Goal: Transaction & Acquisition: Download file/media

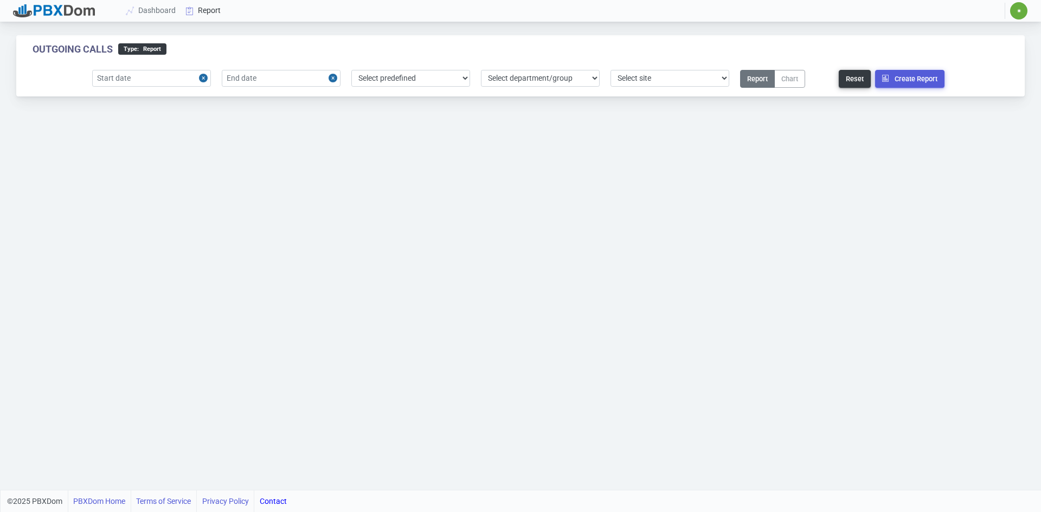
click at [203, 6] on link "Report" at bounding box center [203, 11] width 45 height 20
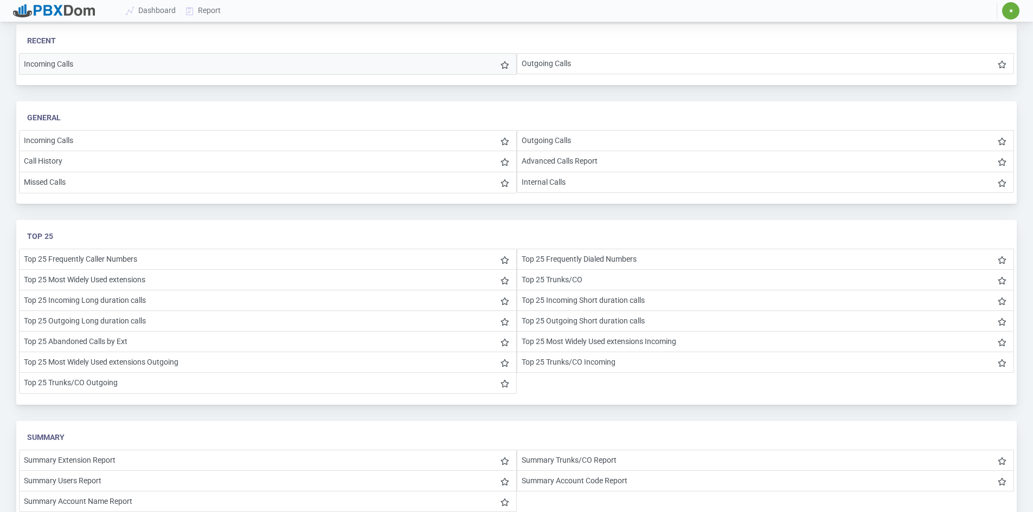
click at [118, 57] on li "Incoming Calls" at bounding box center [268, 64] width 498 height 22
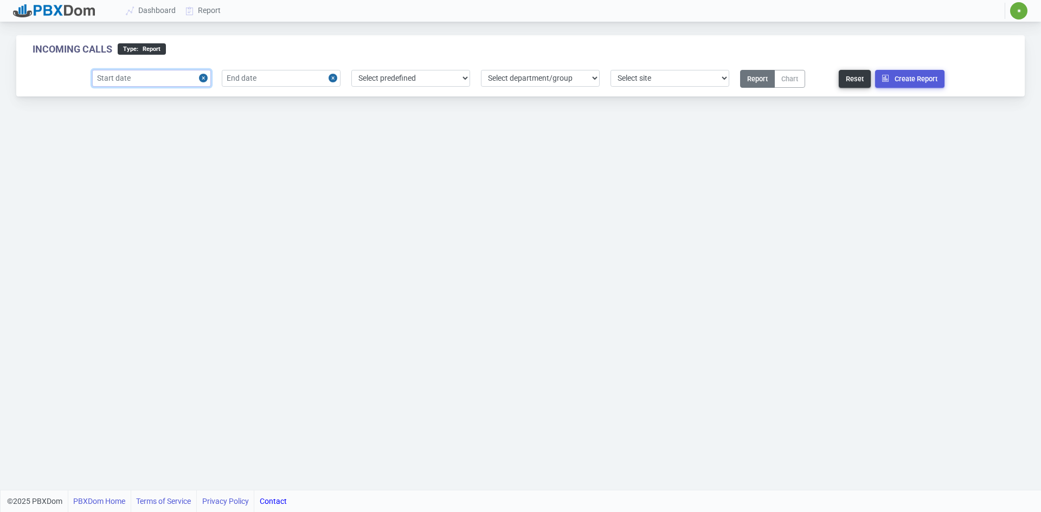
click at [187, 73] on input "text" at bounding box center [151, 78] width 119 height 17
click at [143, 144] on div "2" at bounding box center [140, 145] width 15 height 15
type input "[DATE]"
click at [285, 73] on input "text" at bounding box center [281, 78] width 119 height 17
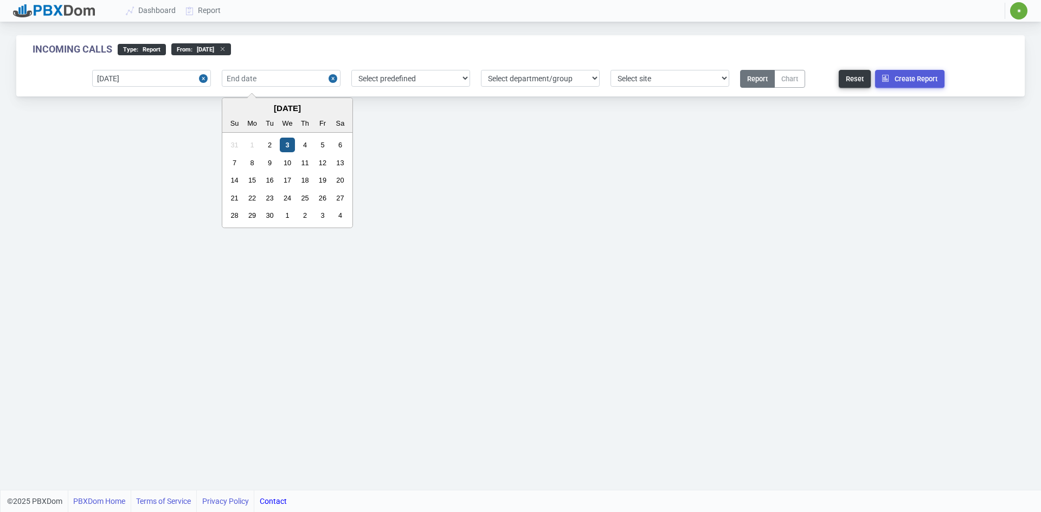
click at [282, 146] on div "3" at bounding box center [287, 145] width 15 height 15
type input "[DATE]"
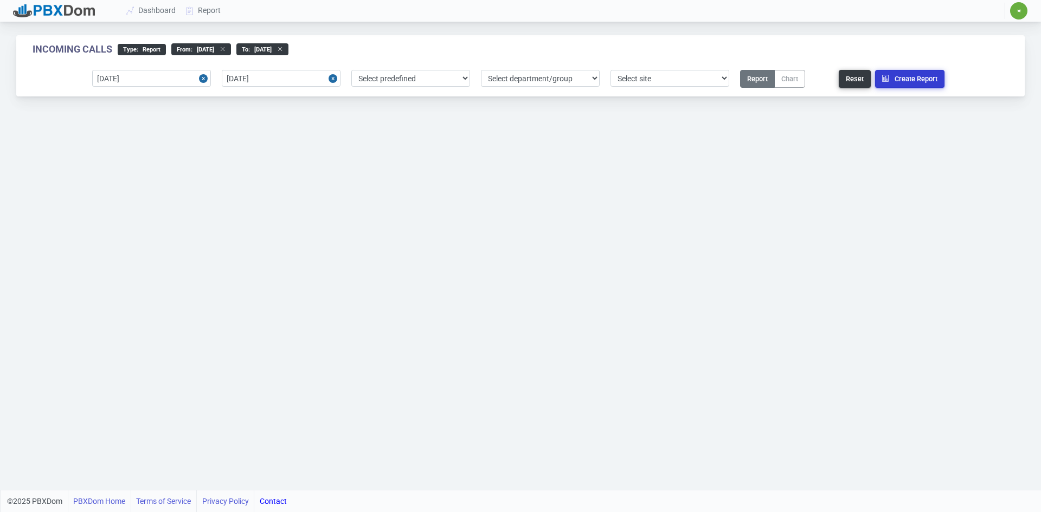
click at [904, 75] on button "Create Report" at bounding box center [909, 79] width 69 height 18
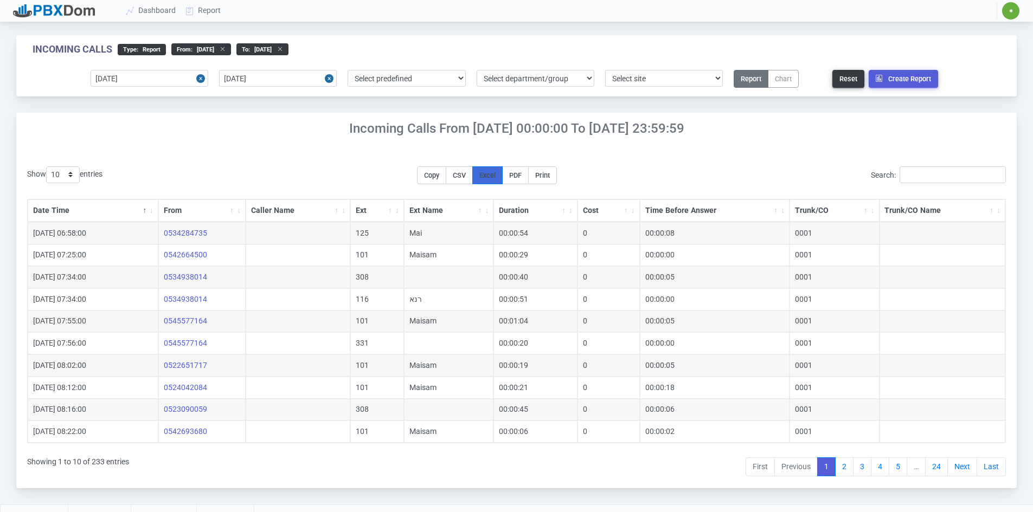
click at [496, 177] on span "Excel" at bounding box center [487, 175] width 16 height 8
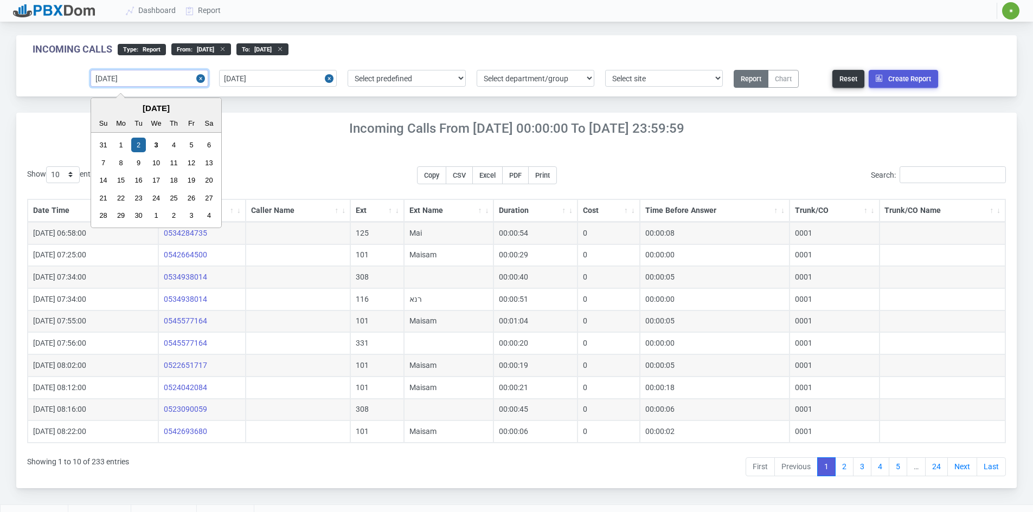
click at [183, 78] on input "[DATE]" at bounding box center [150, 78] width 118 height 17
click at [119, 147] on div "1" at bounding box center [121, 145] width 15 height 15
type input "[DATE]"
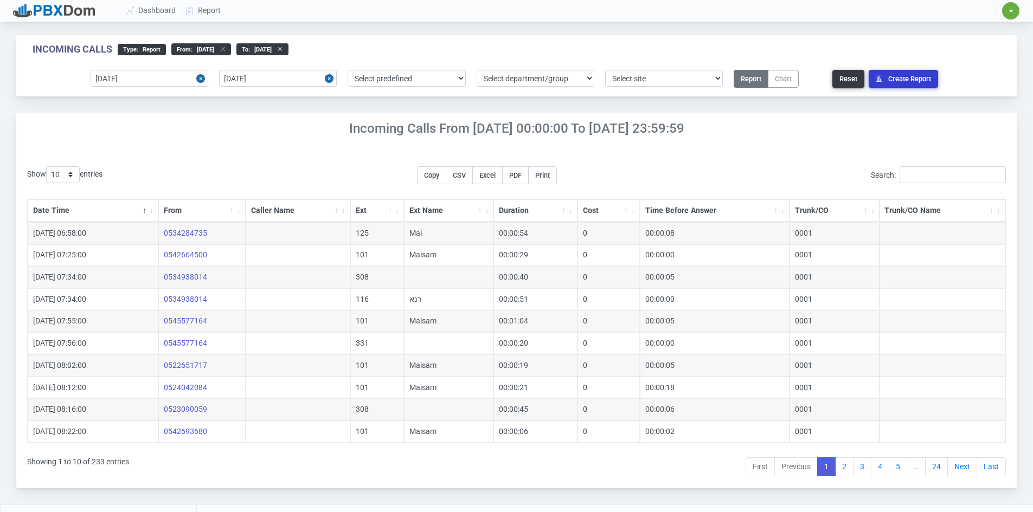
click at [919, 74] on button "Create Report" at bounding box center [903, 79] width 69 height 18
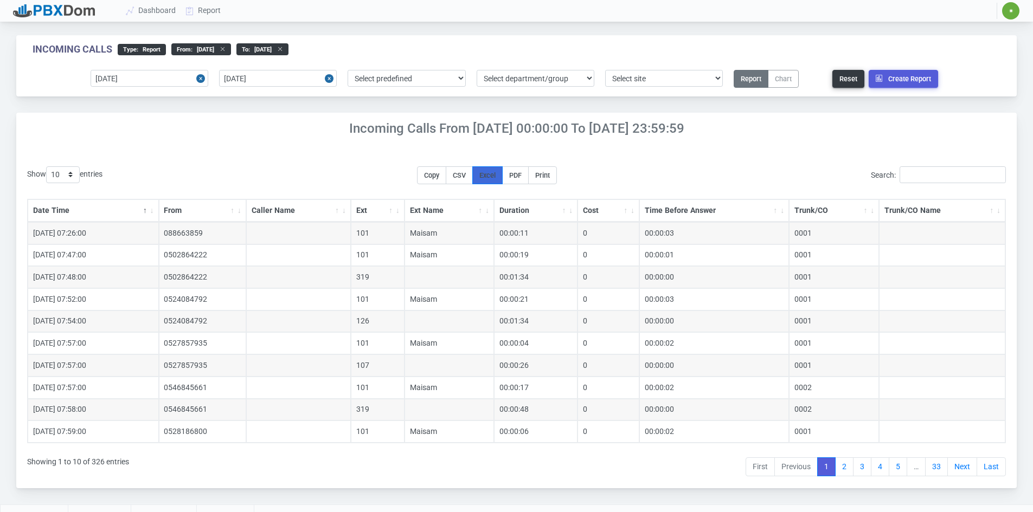
click at [493, 172] on span "Excel" at bounding box center [487, 175] width 16 height 8
